Goal: Find specific page/section: Find specific page/section

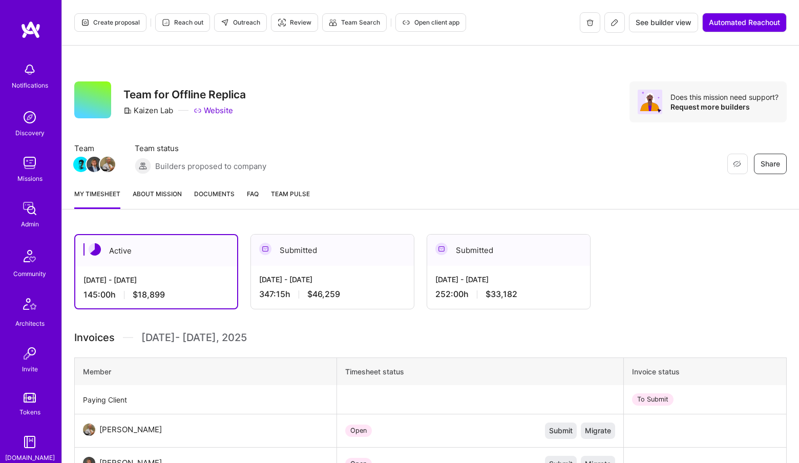
click at [140, 188] on link "About Mission" at bounding box center [157, 198] width 49 height 20
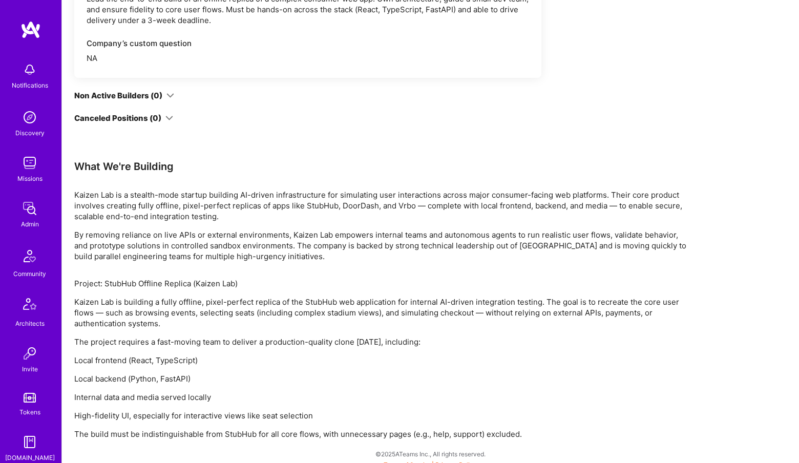
scroll to position [667, 0]
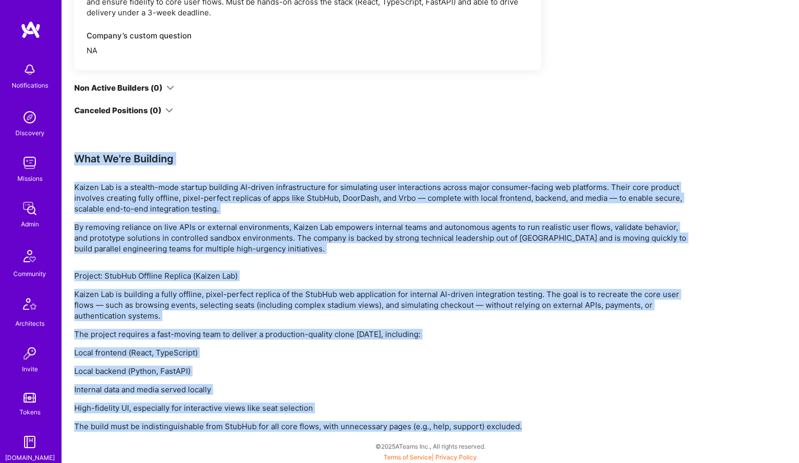
drag, startPoint x: 570, startPoint y: 426, endPoint x: 64, endPoint y: 145, distance: 578.4
click at [64, 145] on div "Team Members Full-Stack Developer [PERSON_NAME] Description Build both frontend…" at bounding box center [430, 9] width 737 height 910
copy div "Lore Ip'do Sitametc Adipis Eli se d eiusmod-temp incidid utlabore ET-dolore mag…"
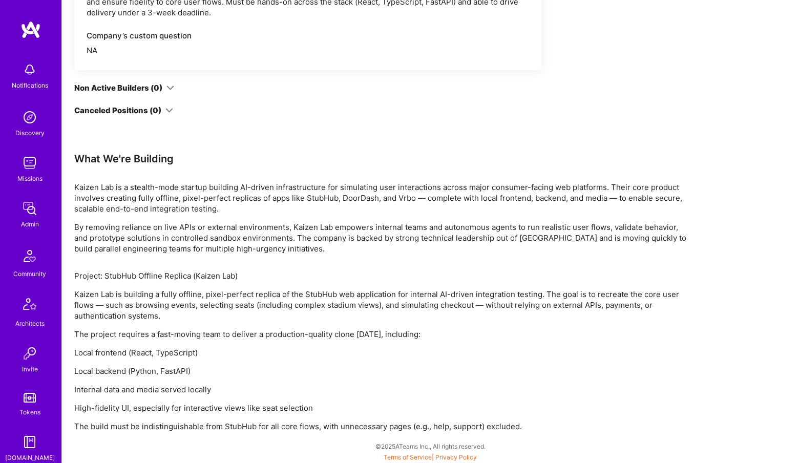
click at [205, 112] on div "Canceled Positions (0)" at bounding box center [307, 110] width 467 height 11
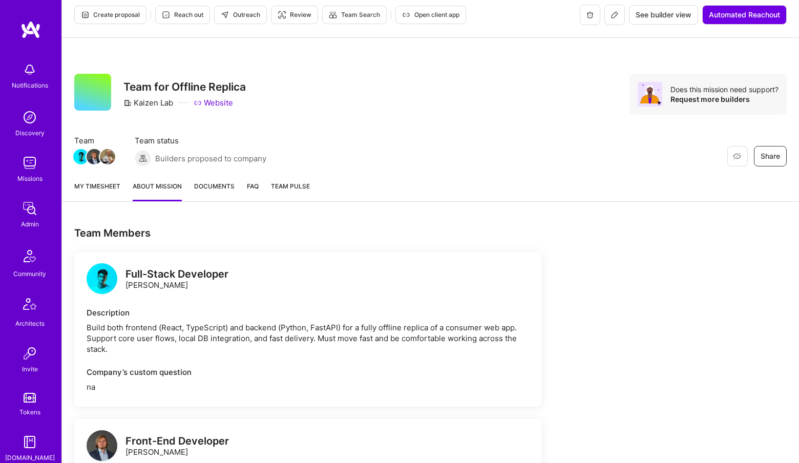
scroll to position [0, 0]
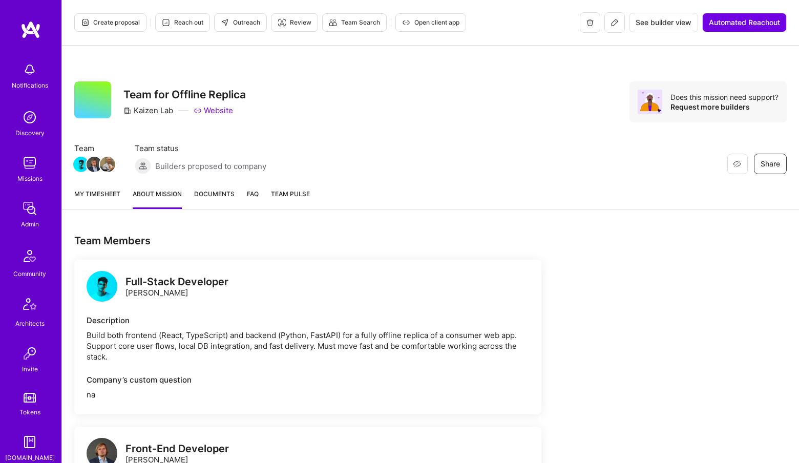
click at [665, 23] on span "See builder view" at bounding box center [664, 22] width 56 height 10
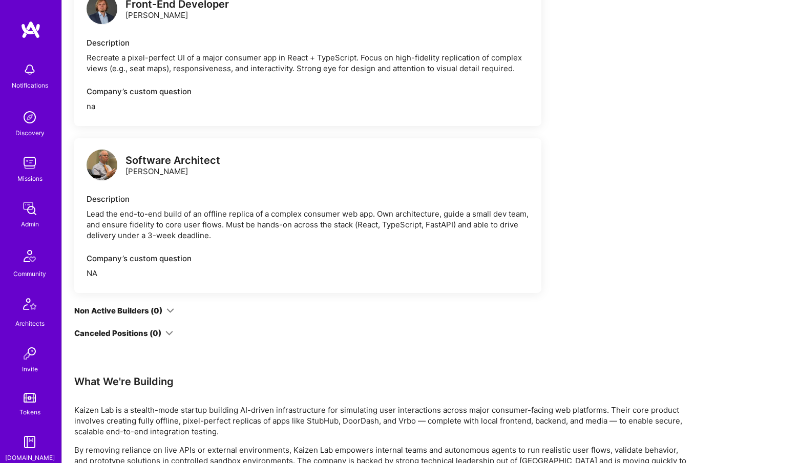
scroll to position [628, 0]
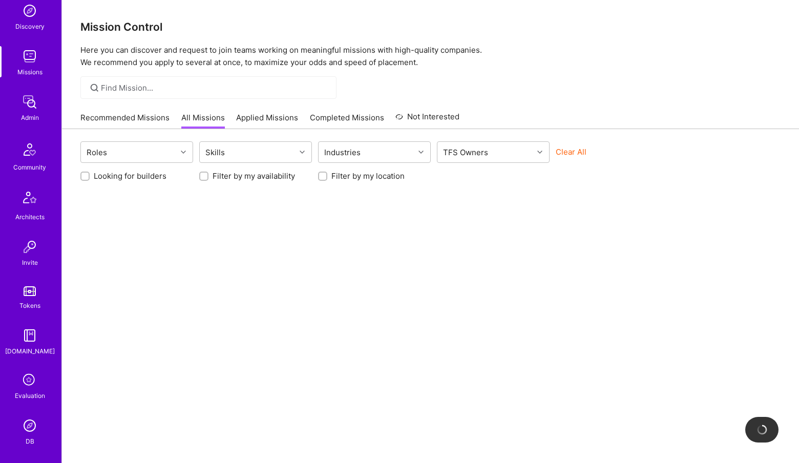
scroll to position [191, 0]
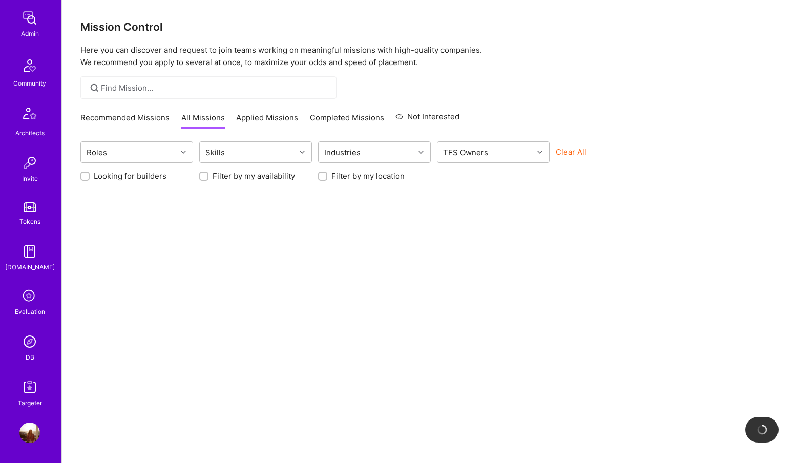
click at [37, 347] on img at bounding box center [29, 341] width 20 height 20
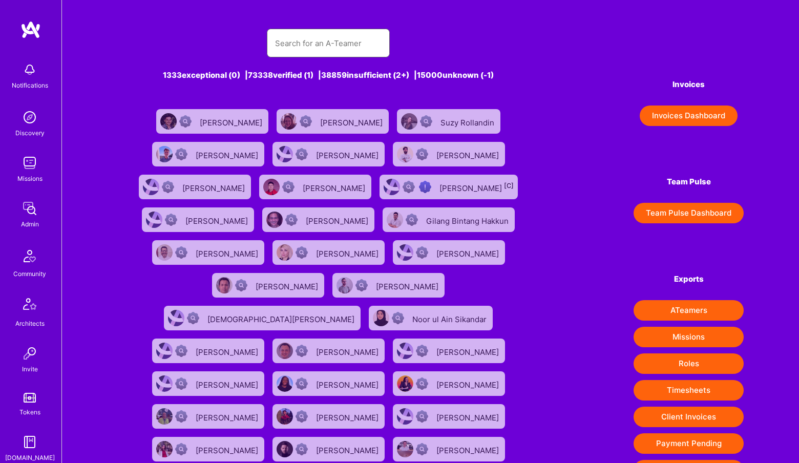
click at [343, 38] on input "text" at bounding box center [328, 43] width 107 height 26
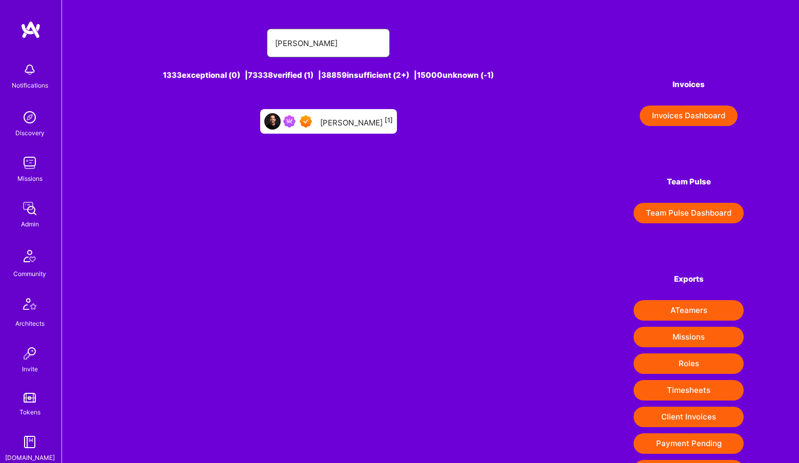
type input "Mark Lam"
click at [338, 125] on div "Mark Lamb [1]" at bounding box center [356, 121] width 73 height 13
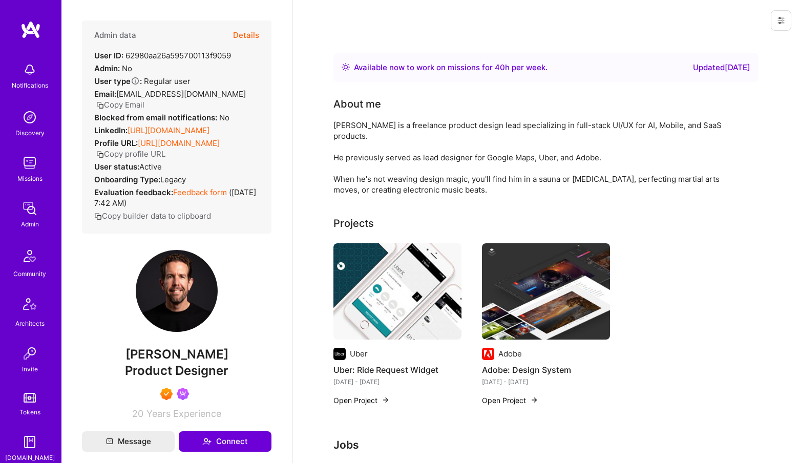
scroll to position [191, 0]
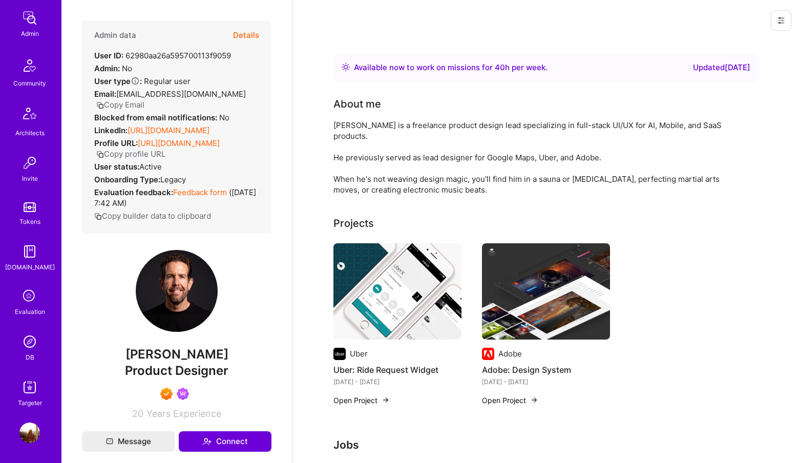
click at [26, 333] on img at bounding box center [29, 341] width 20 height 20
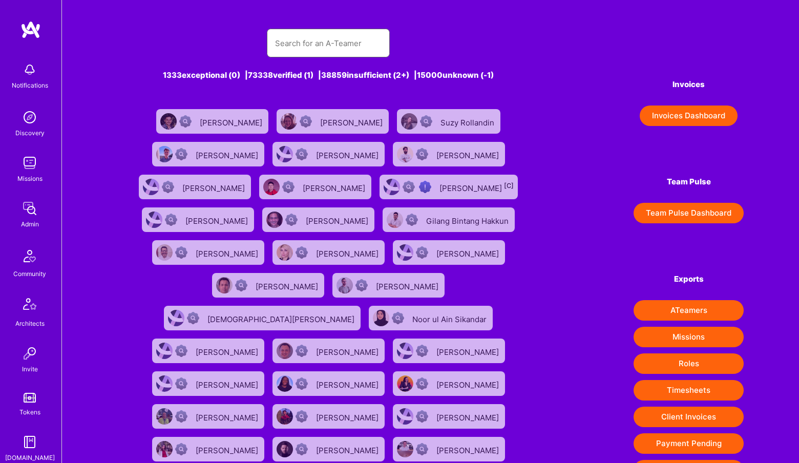
click at [289, 43] on input "text" at bounding box center [328, 43] width 107 height 26
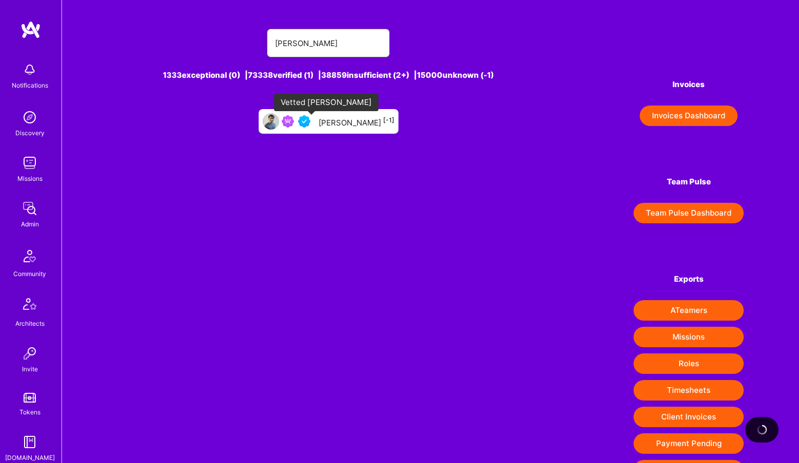
type input "rishav anan"
click at [314, 128] on div at bounding box center [289, 121] width 52 height 16
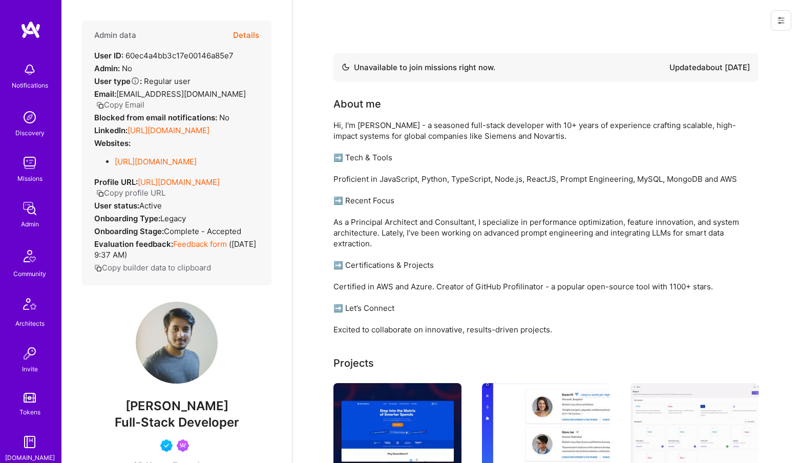
click at [253, 26] on button "Details" at bounding box center [246, 35] width 26 height 30
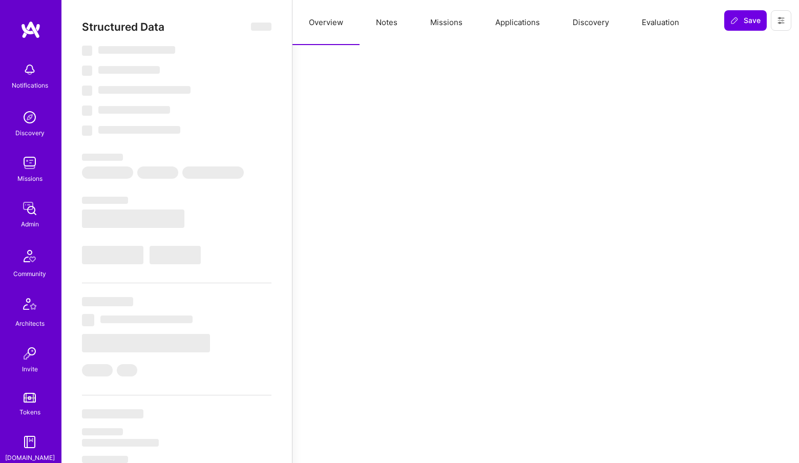
select select "Not Available"
select select "3 Months"
select select "5"
select select "4"
select select "6"
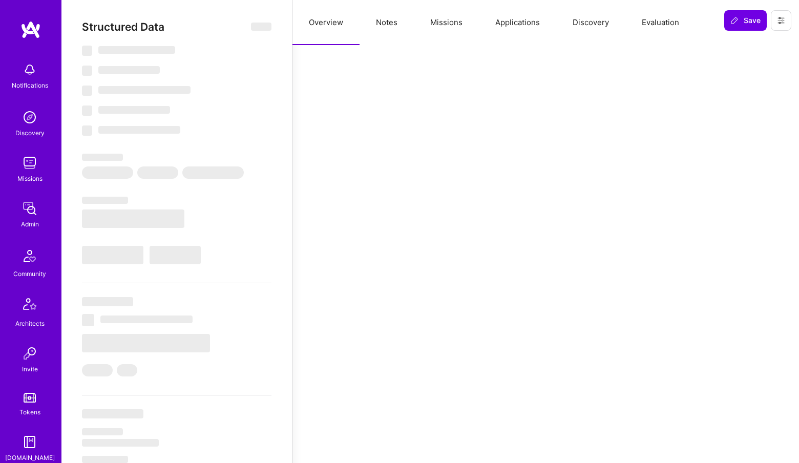
select select "6"
select select "IN"
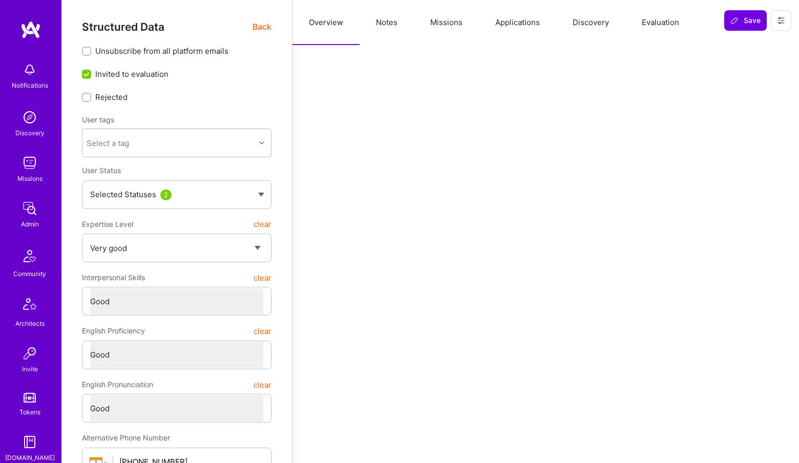
click at [453, 23] on button "Missions" at bounding box center [446, 22] width 65 height 45
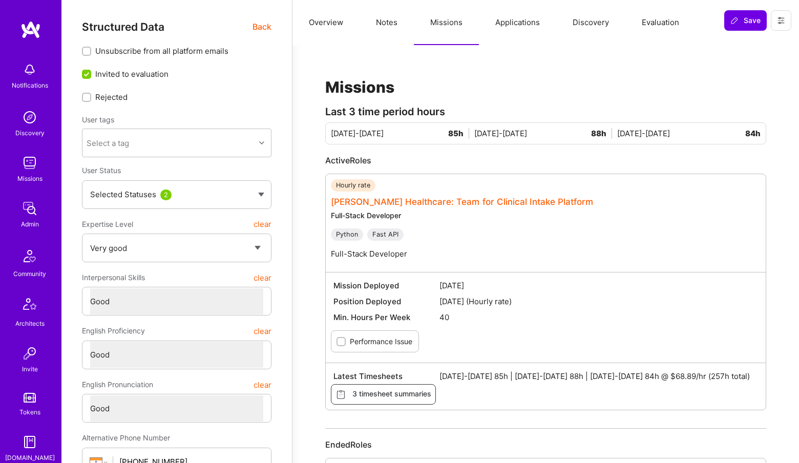
click at [390, 203] on link "Roger Healthcare: Team for Clinical Intake Platform" at bounding box center [462, 202] width 262 height 10
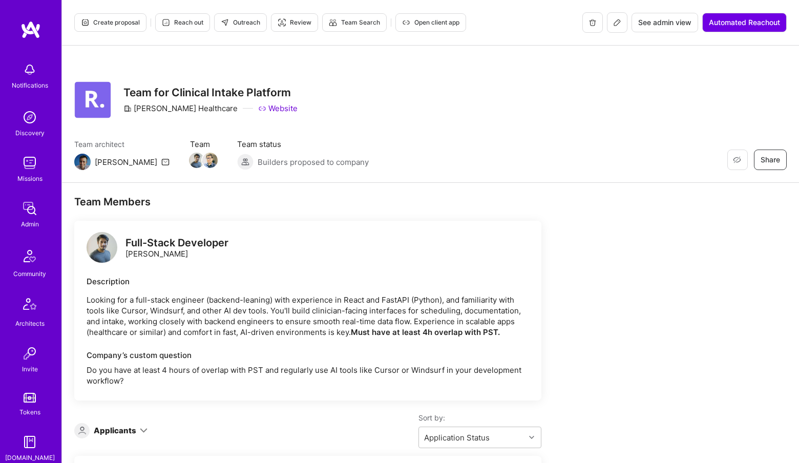
click at [621, 31] on button at bounding box center [617, 22] width 20 height 20
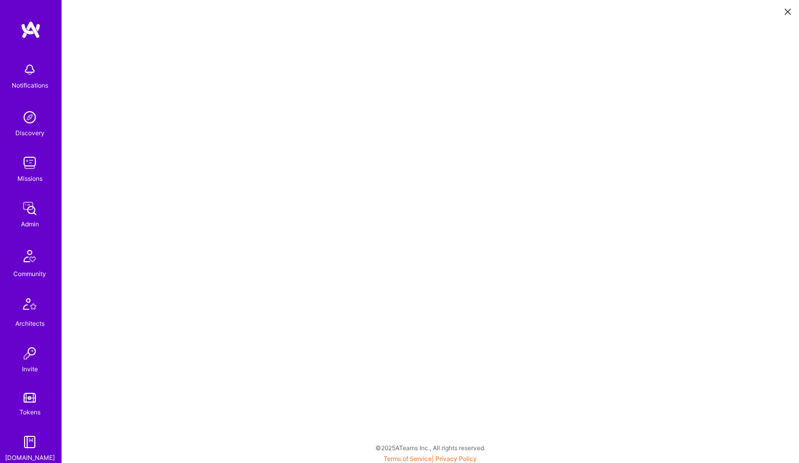
click at [26, 214] on img at bounding box center [29, 208] width 20 height 20
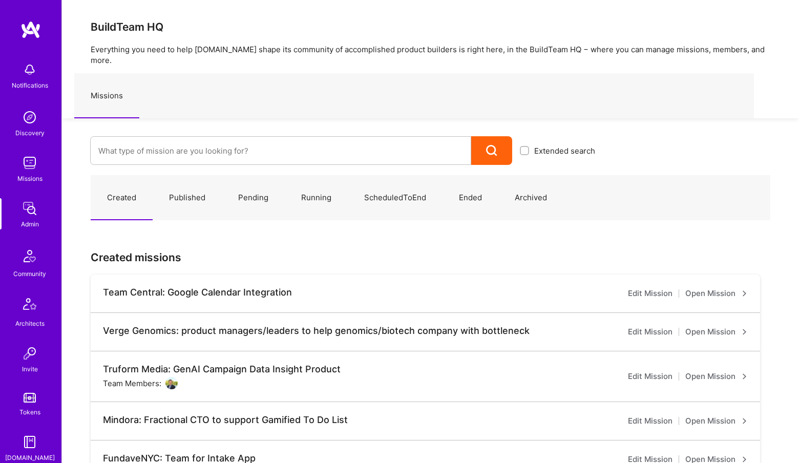
click at [235, 124] on div "Extended search" at bounding box center [332, 141] width 541 height 47
click at [227, 138] on input at bounding box center [280, 151] width 365 height 26
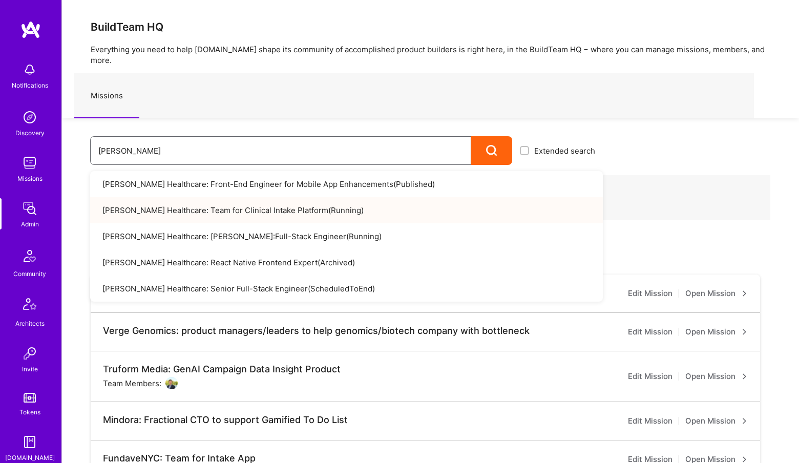
type input "roger"
click at [222, 197] on link "Roger Healthcare: Team for Clinical Intake Platform ( Running )" at bounding box center [346, 210] width 513 height 26
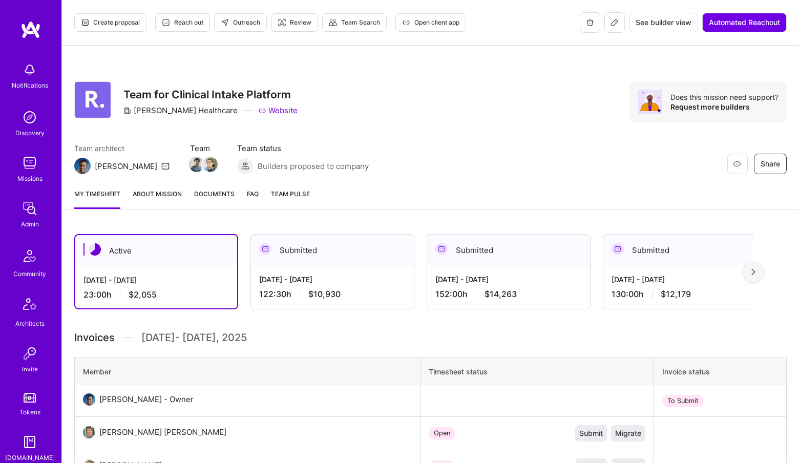
click at [615, 17] on button at bounding box center [614, 22] width 20 height 20
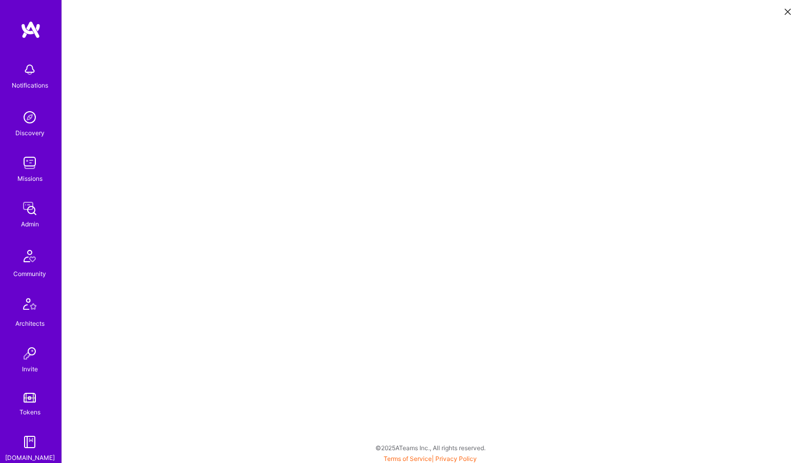
click at [38, 217] on img at bounding box center [29, 208] width 20 height 20
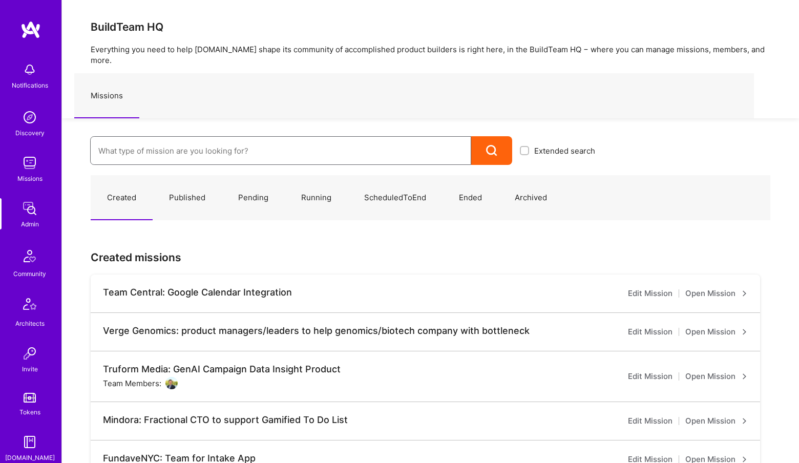
click at [224, 138] on input at bounding box center [280, 151] width 365 height 26
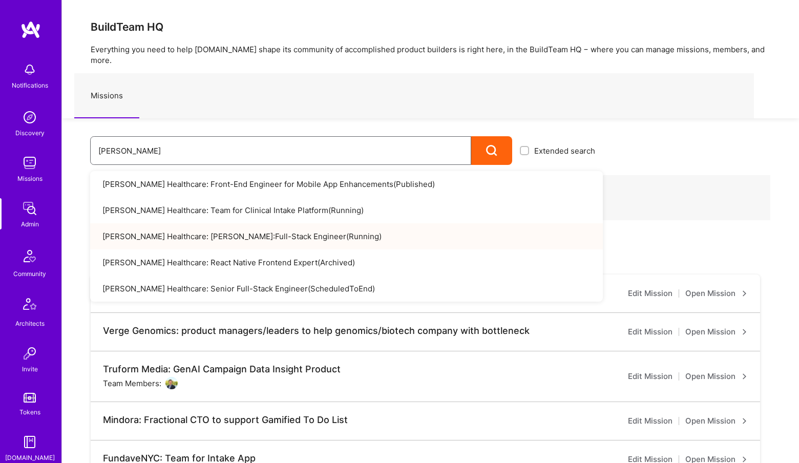
type input "roger"
click at [241, 224] on link "Roger Healthcare: Roger Heath:Full-Stack Engineer ( Running )" at bounding box center [346, 236] width 513 height 26
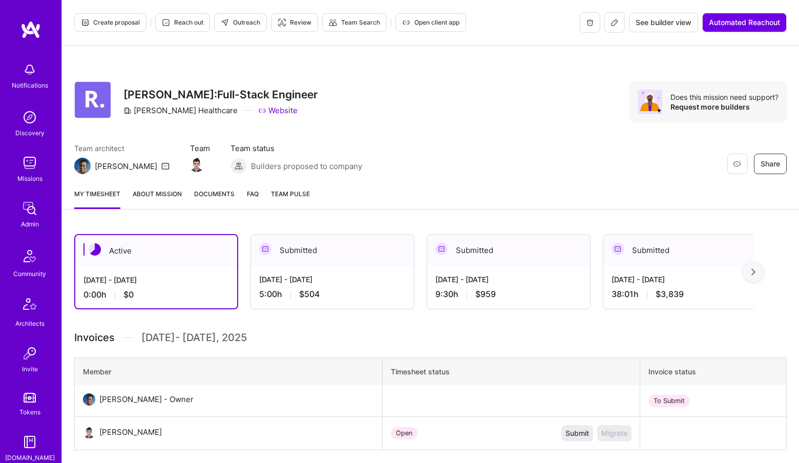
click at [616, 20] on icon at bounding box center [615, 22] width 8 height 8
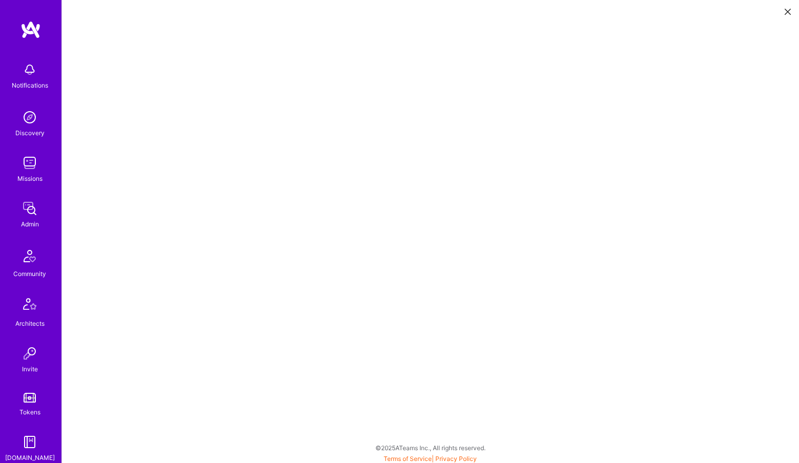
scroll to position [191, 0]
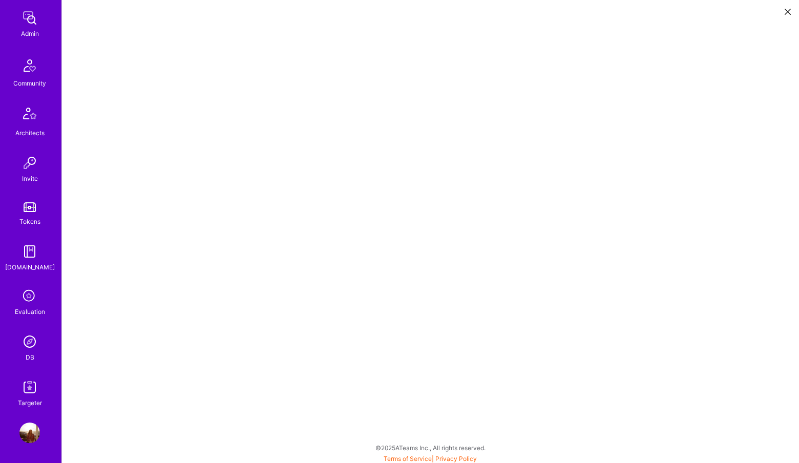
click at [30, 342] on img at bounding box center [29, 341] width 20 height 20
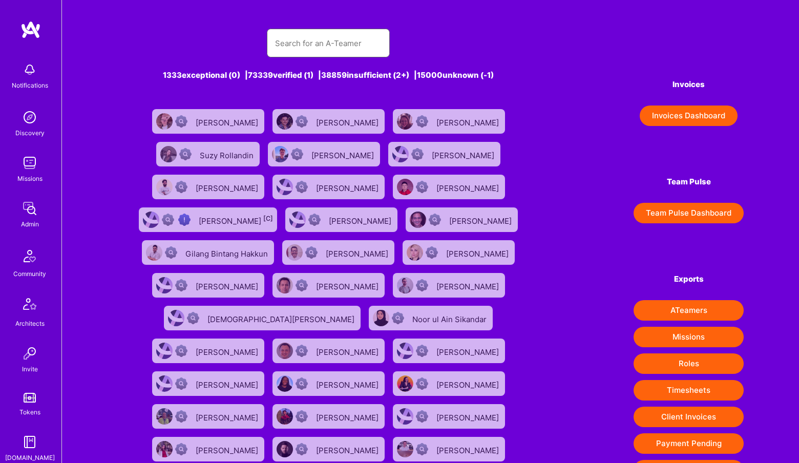
click at [335, 41] on input "text" at bounding box center [328, 43] width 107 height 26
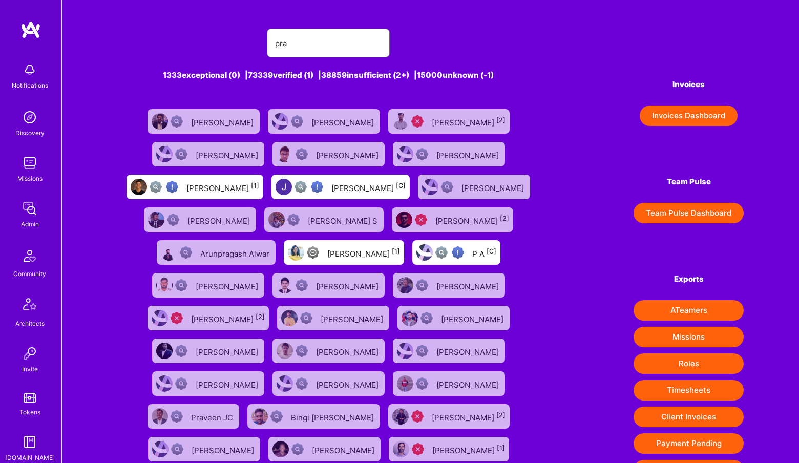
type input "Pratik"
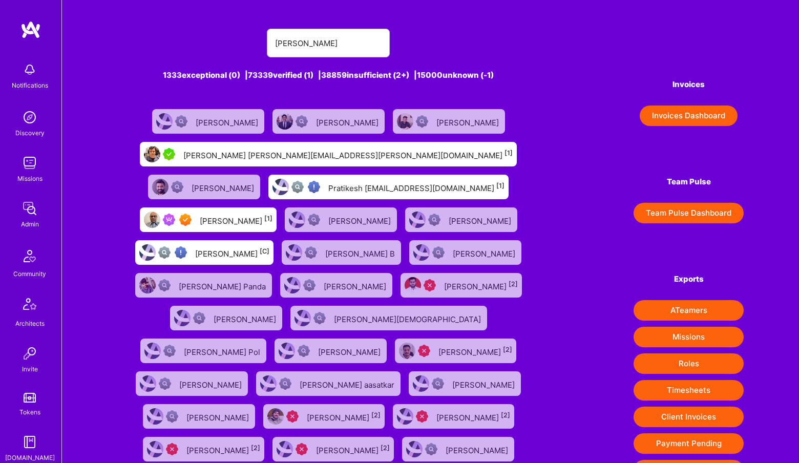
click at [281, 203] on link "Pratik Biswas [1]" at bounding box center [208, 219] width 145 height 33
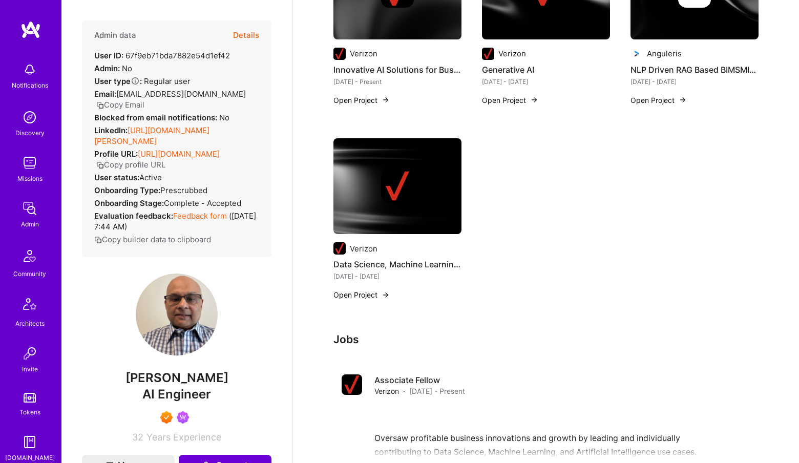
scroll to position [345, 0]
